Goal: Task Accomplishment & Management: Use online tool/utility

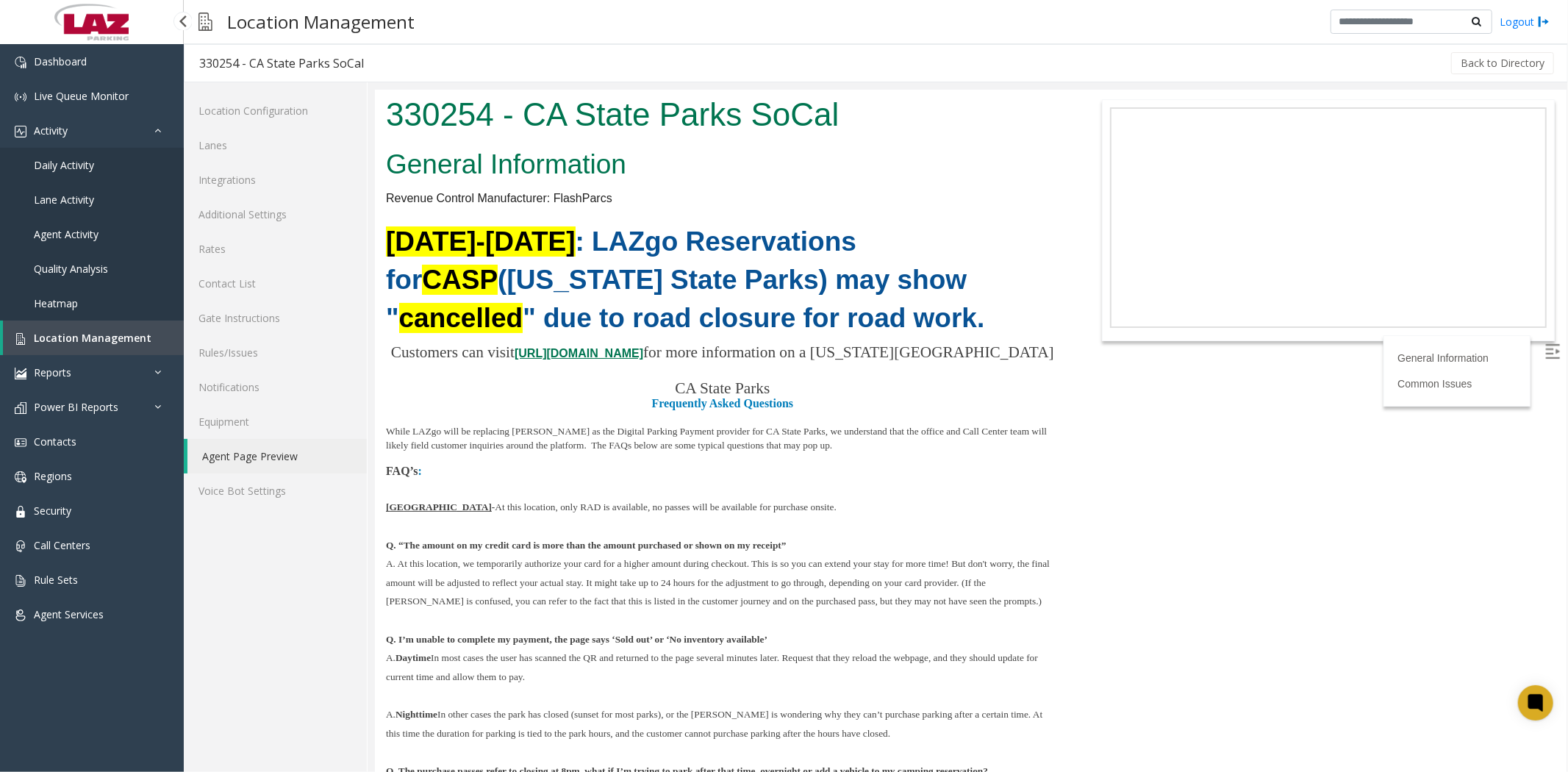
scroll to position [575, 0]
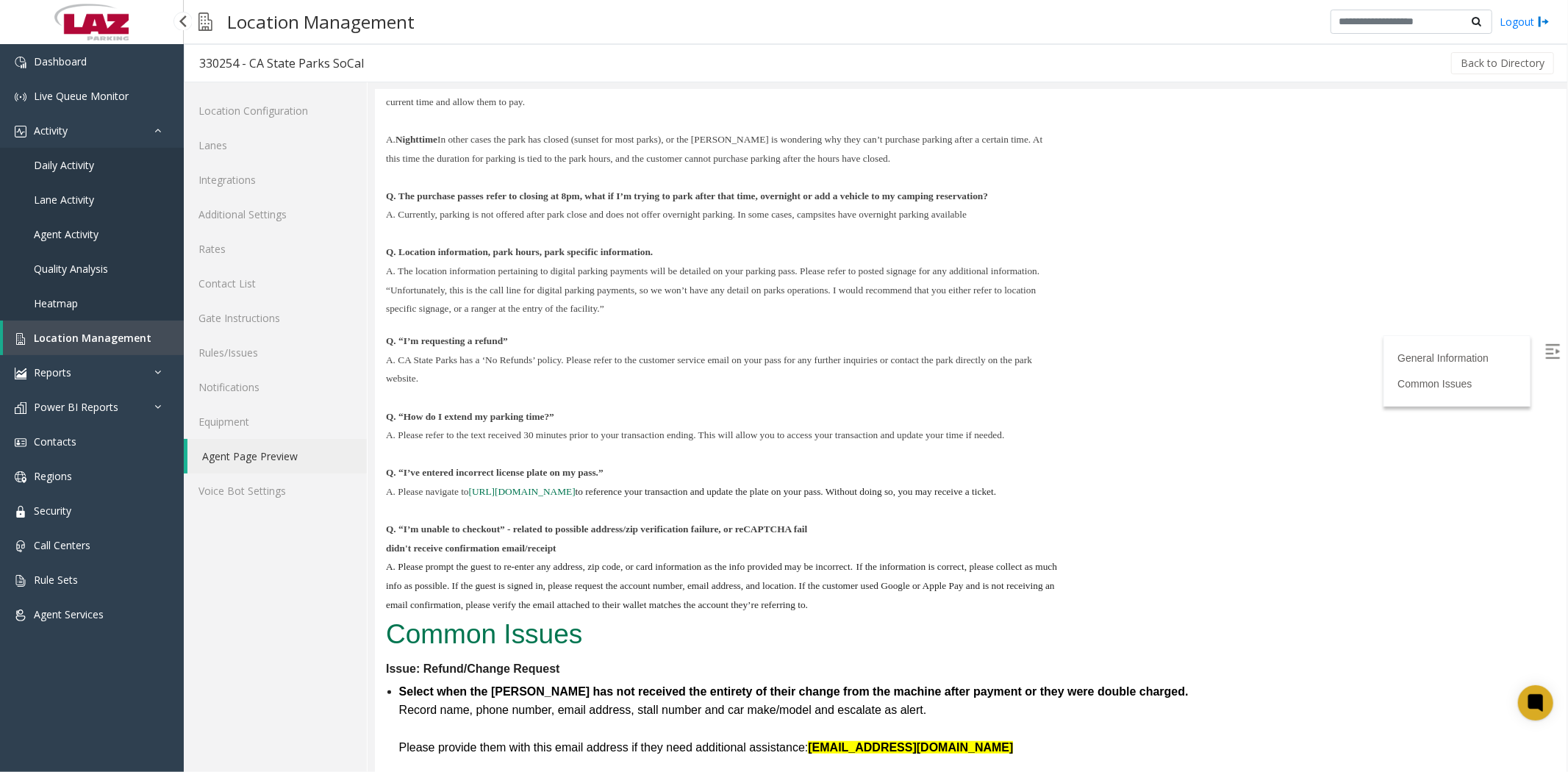
click at [84, 343] on span "Location Management" at bounding box center [93, 338] width 118 height 14
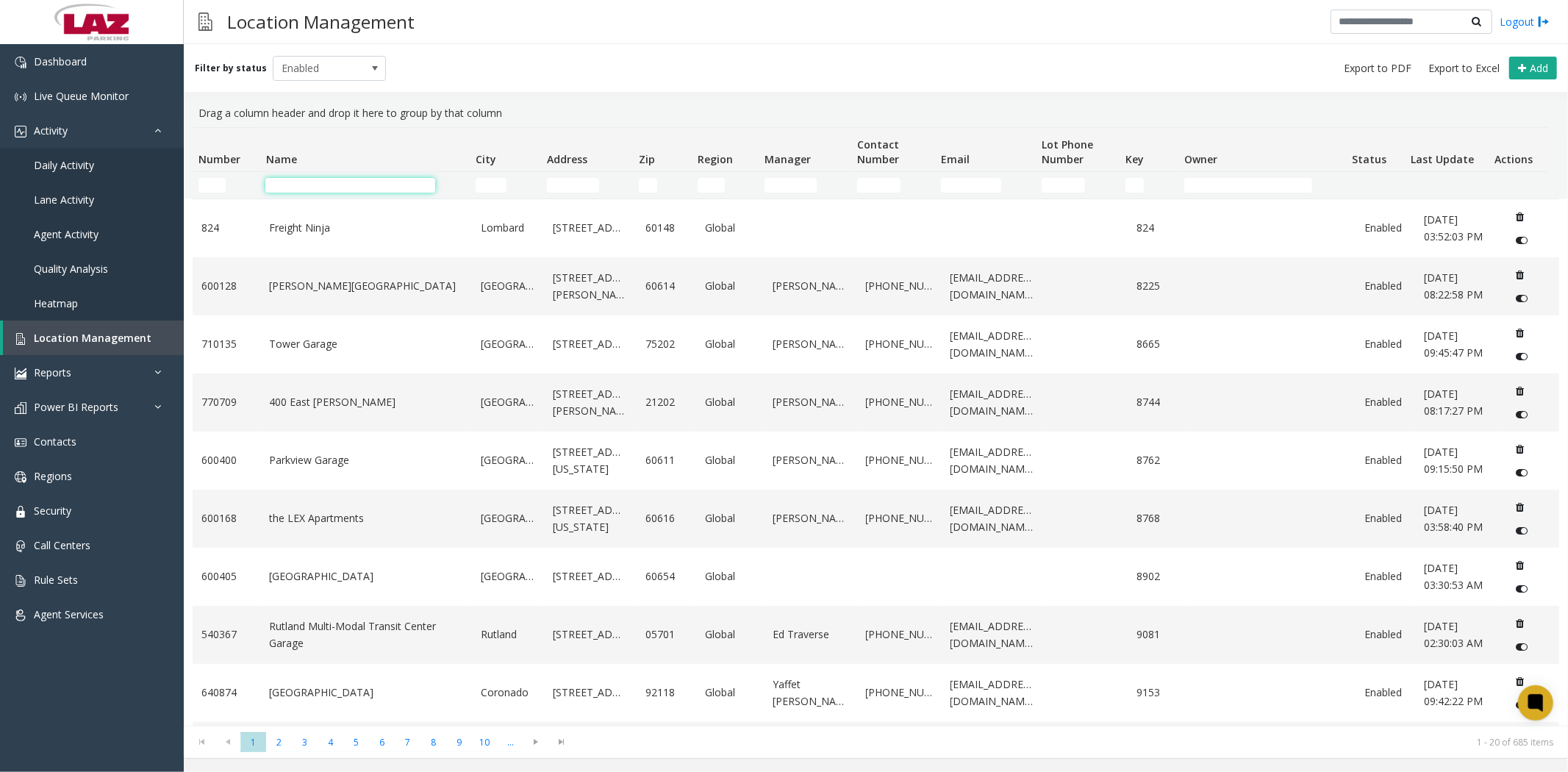
click at [349, 185] on input "Name Filter" at bounding box center [350, 185] width 170 height 15
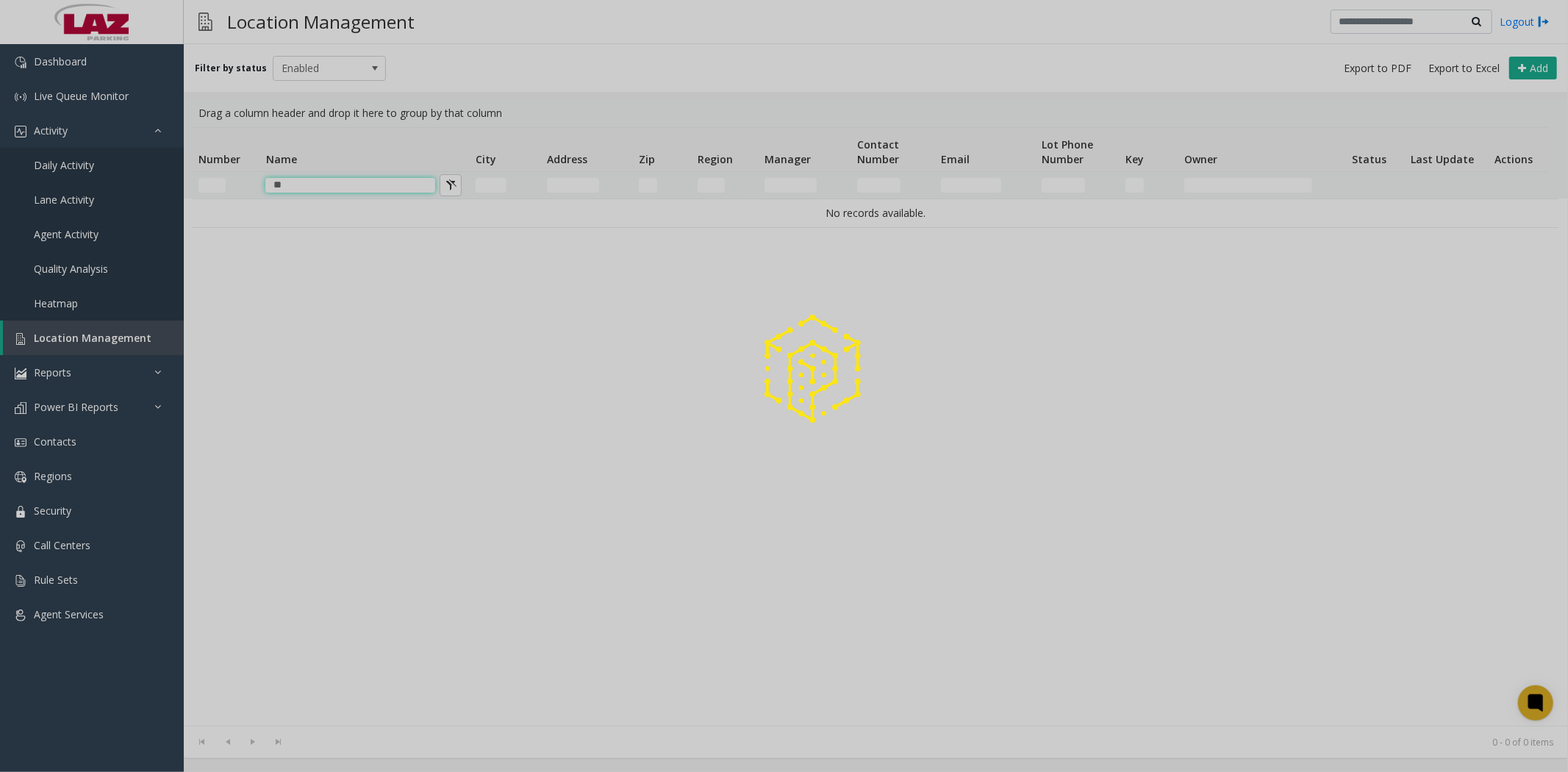
type input "*"
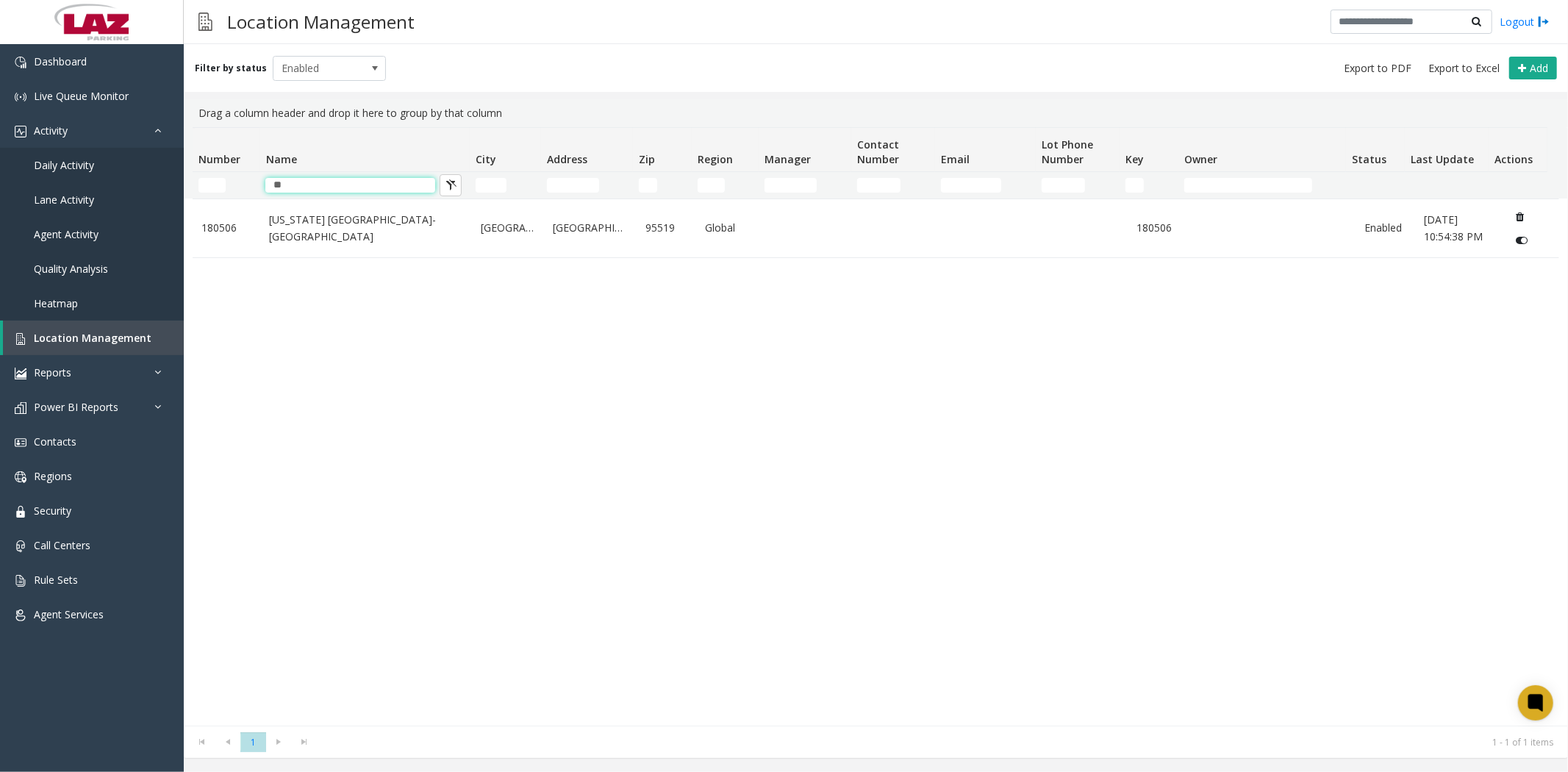
type input "*"
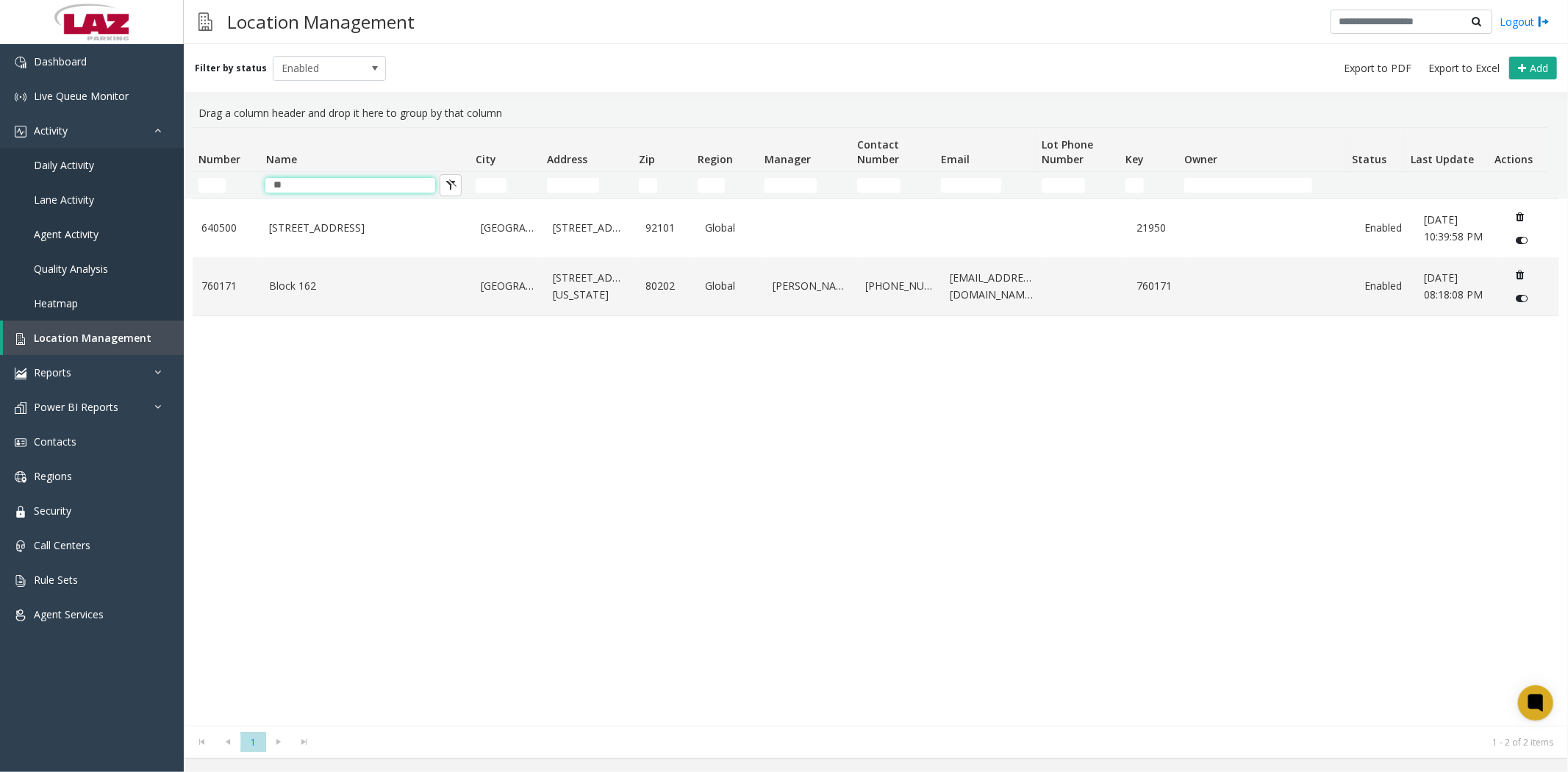
type input "*"
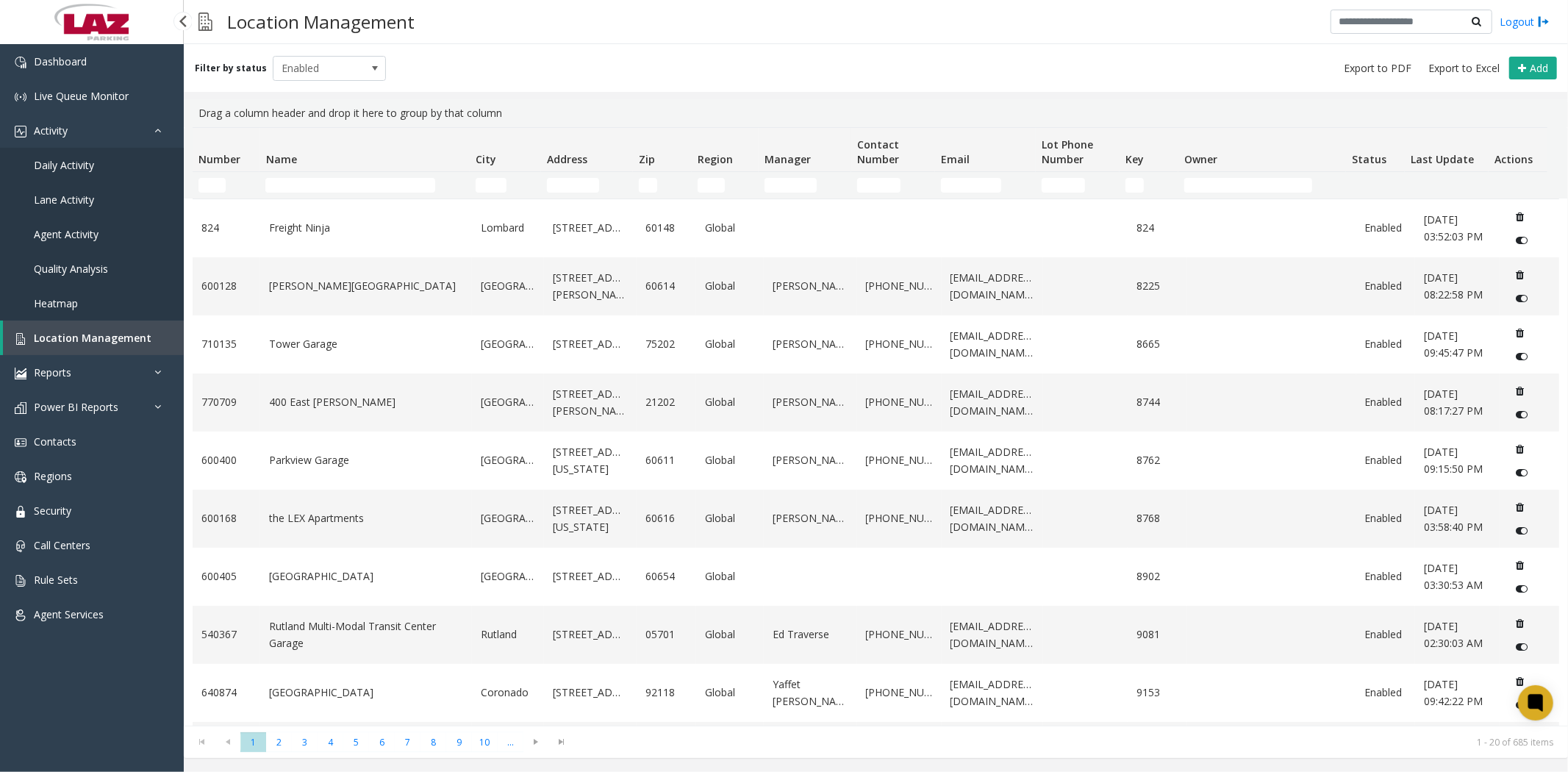
click at [92, 165] on span "Daily Activity" at bounding box center [64, 165] width 60 height 14
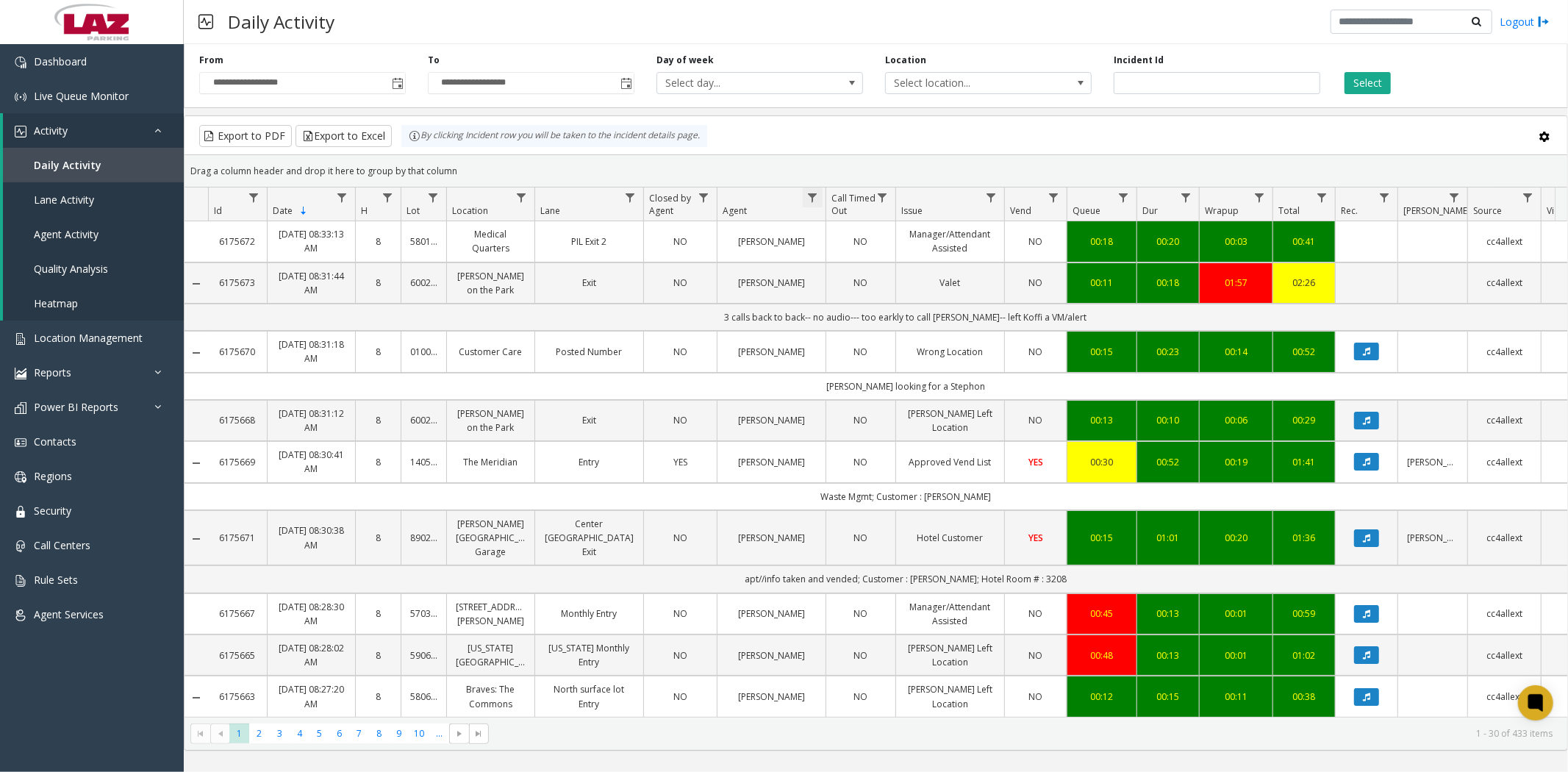
click at [815, 196] on span "Data table" at bounding box center [812, 197] width 12 height 12
click at [834, 261] on input "Agent Filter" at bounding box center [876, 261] width 125 height 25
type input "*****"
click at [910, 401] on button "Filter" at bounding box center [909, 398] width 60 height 32
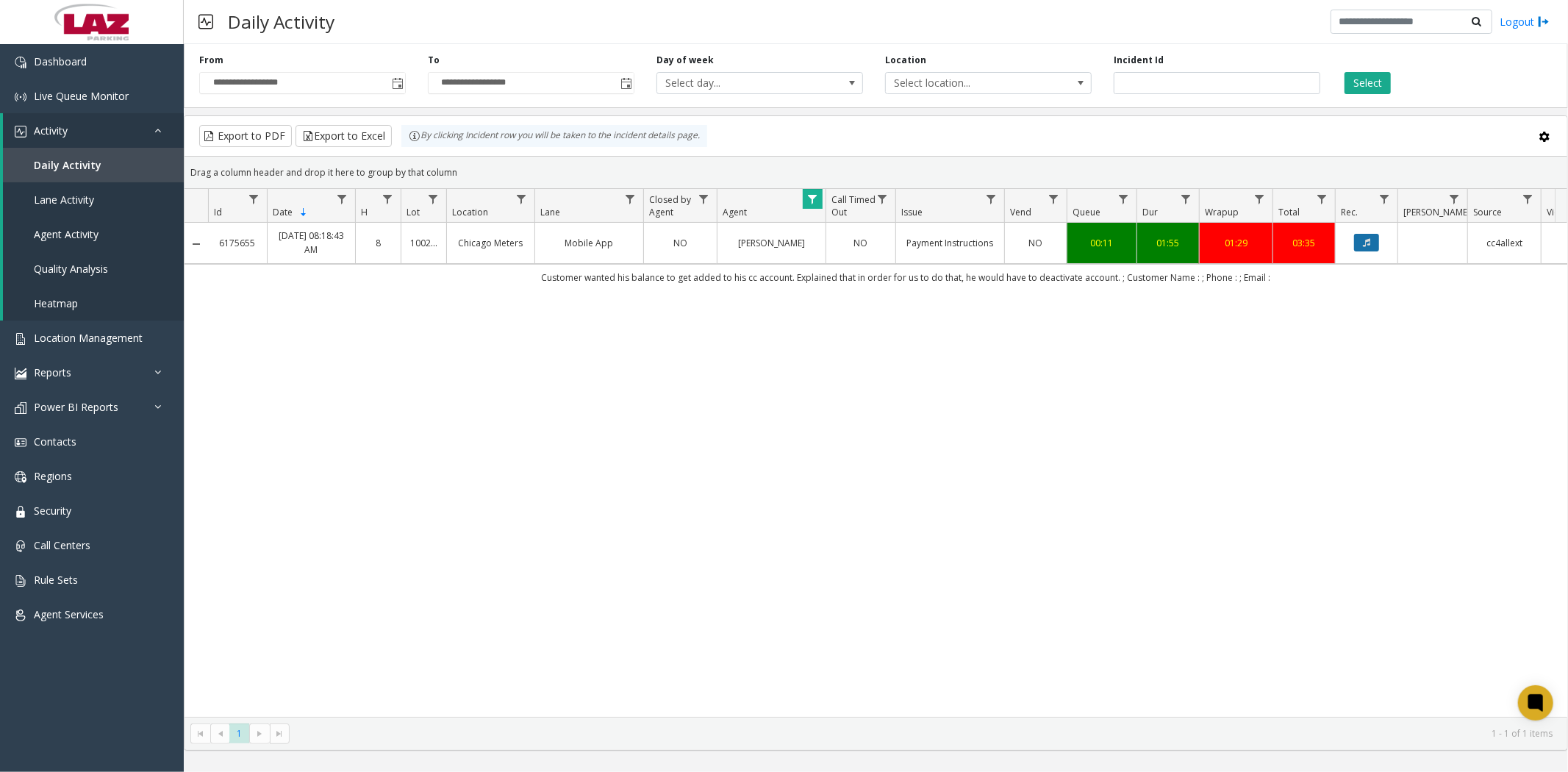
click at [1363, 241] on icon "Data table" at bounding box center [1367, 242] width 8 height 9
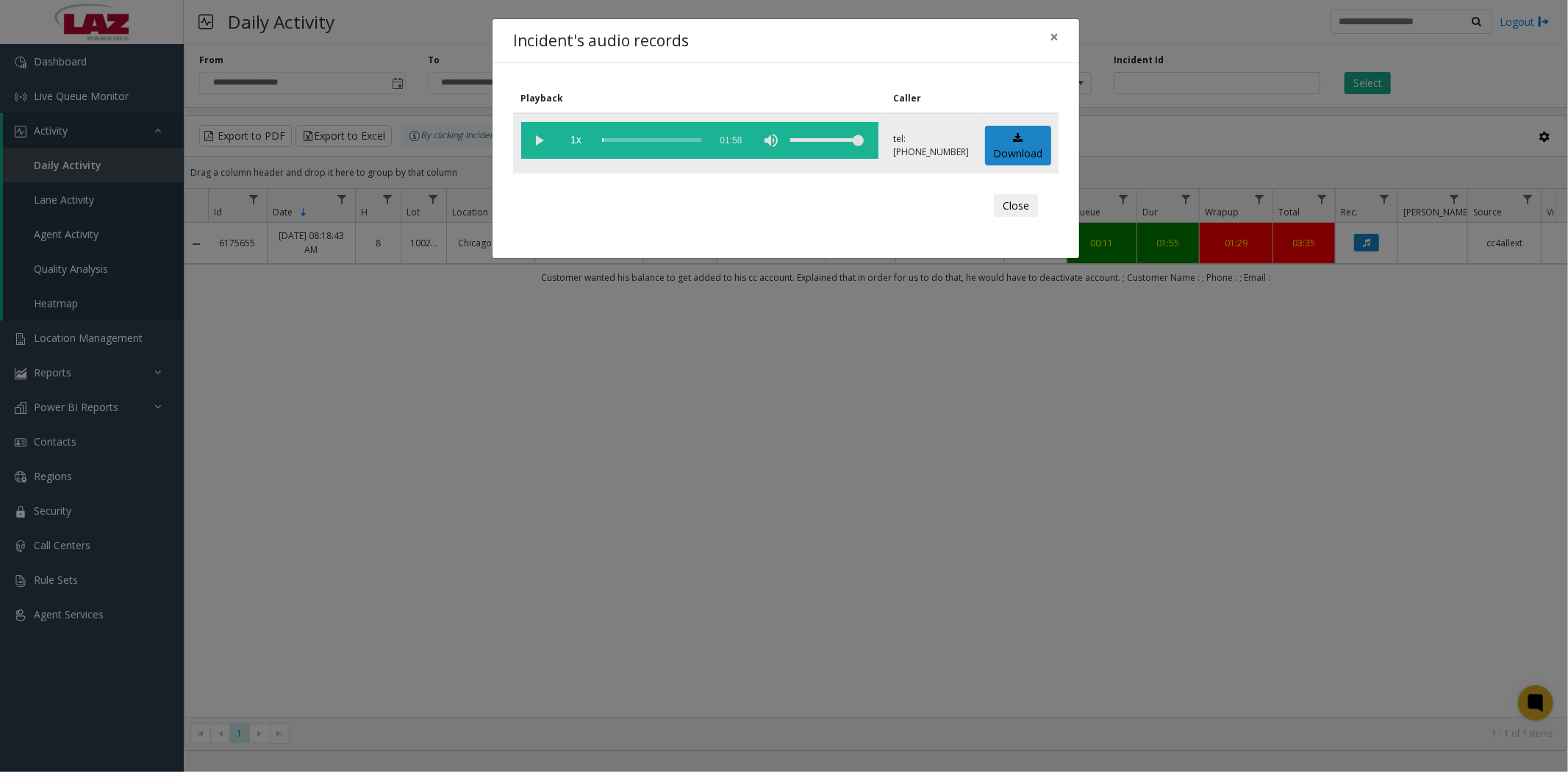
click at [538, 141] on vg-play-pause at bounding box center [540, 141] width 37 height 37
click at [611, 141] on div "scrub bar" at bounding box center [651, 141] width 100 height 37
click at [605, 141] on div "scrub bar" at bounding box center [651, 141] width 100 height 37
click at [603, 141] on div "scrub bar" at bounding box center [651, 141] width 100 height 37
click at [602, 140] on div "scrub bar" at bounding box center [651, 141] width 100 height 37
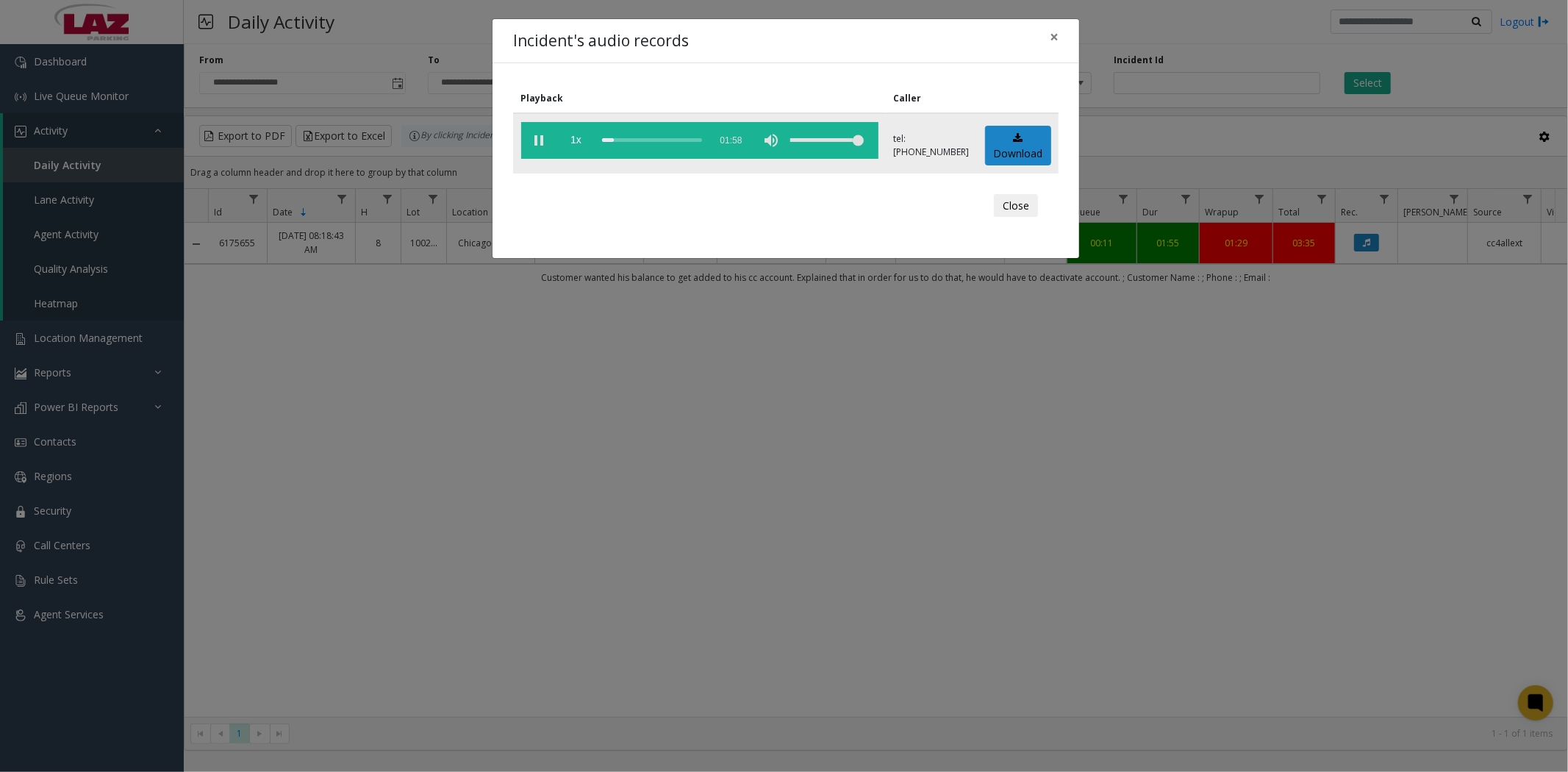
click at [602, 140] on div "scrub bar" at bounding box center [651, 141] width 100 height 37
